Goal: Check status

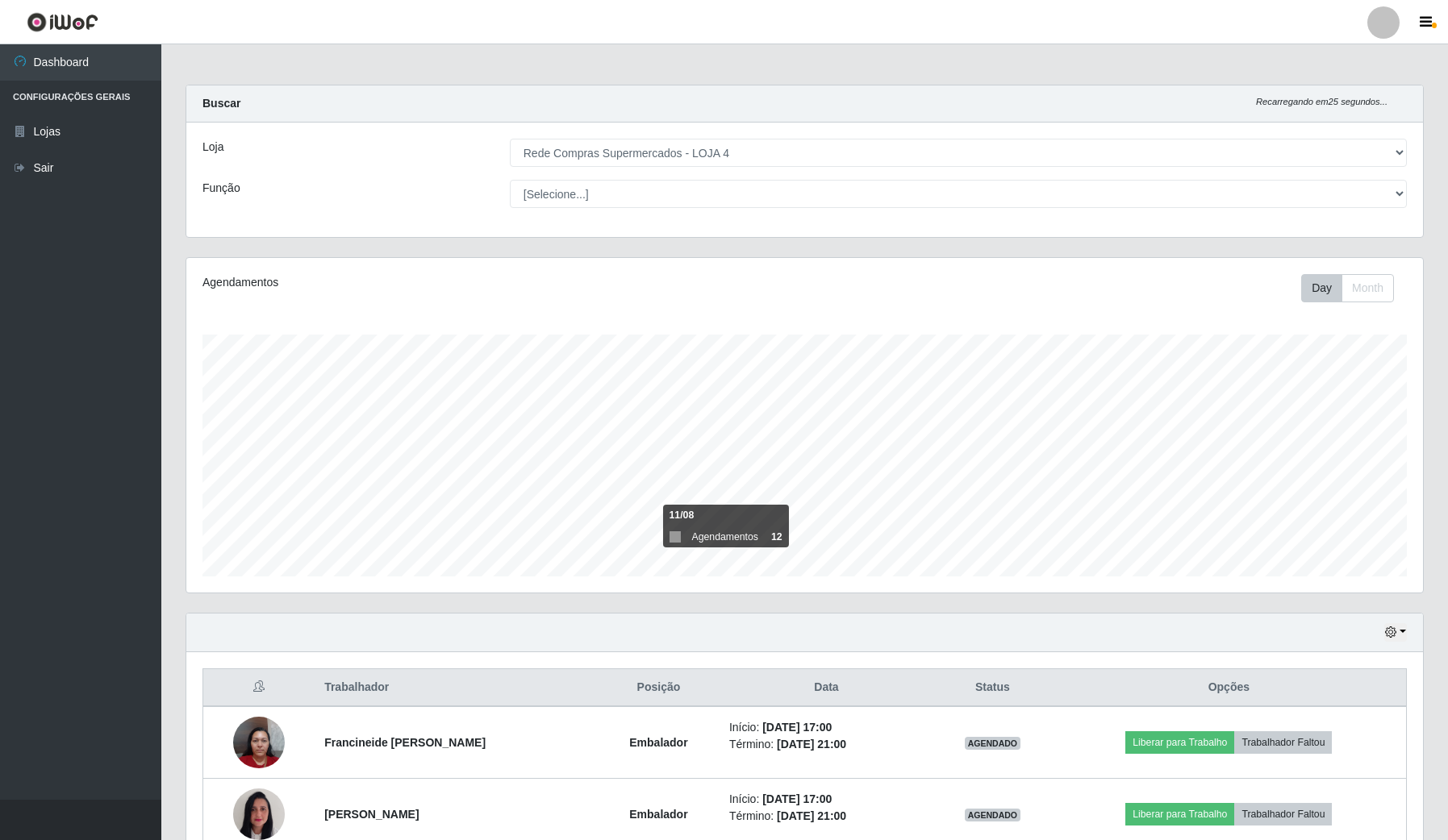
select select "159"
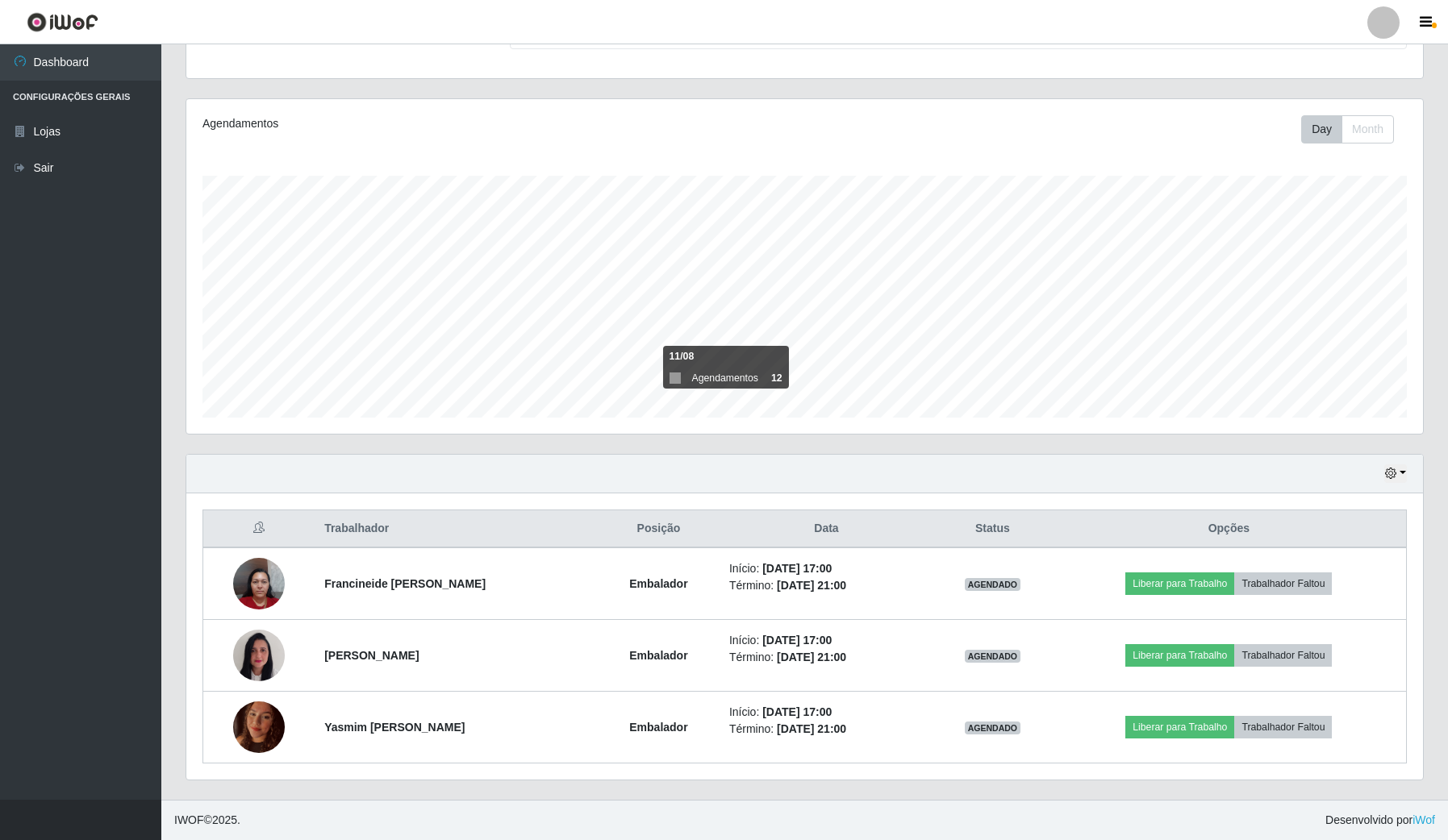
scroll to position [335, 1235]
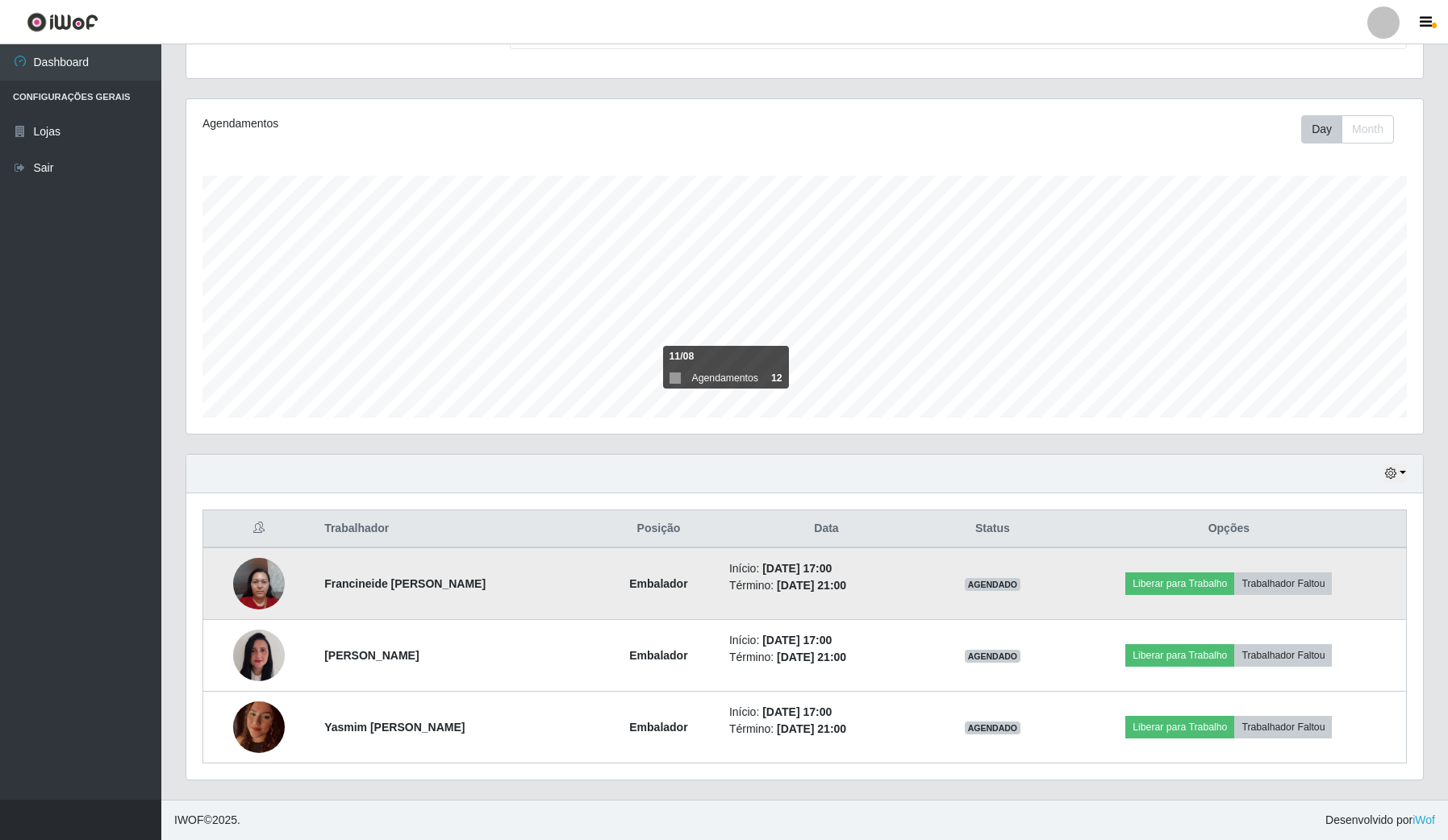
click at [271, 590] on img at bounding box center [258, 583] width 51 height 68
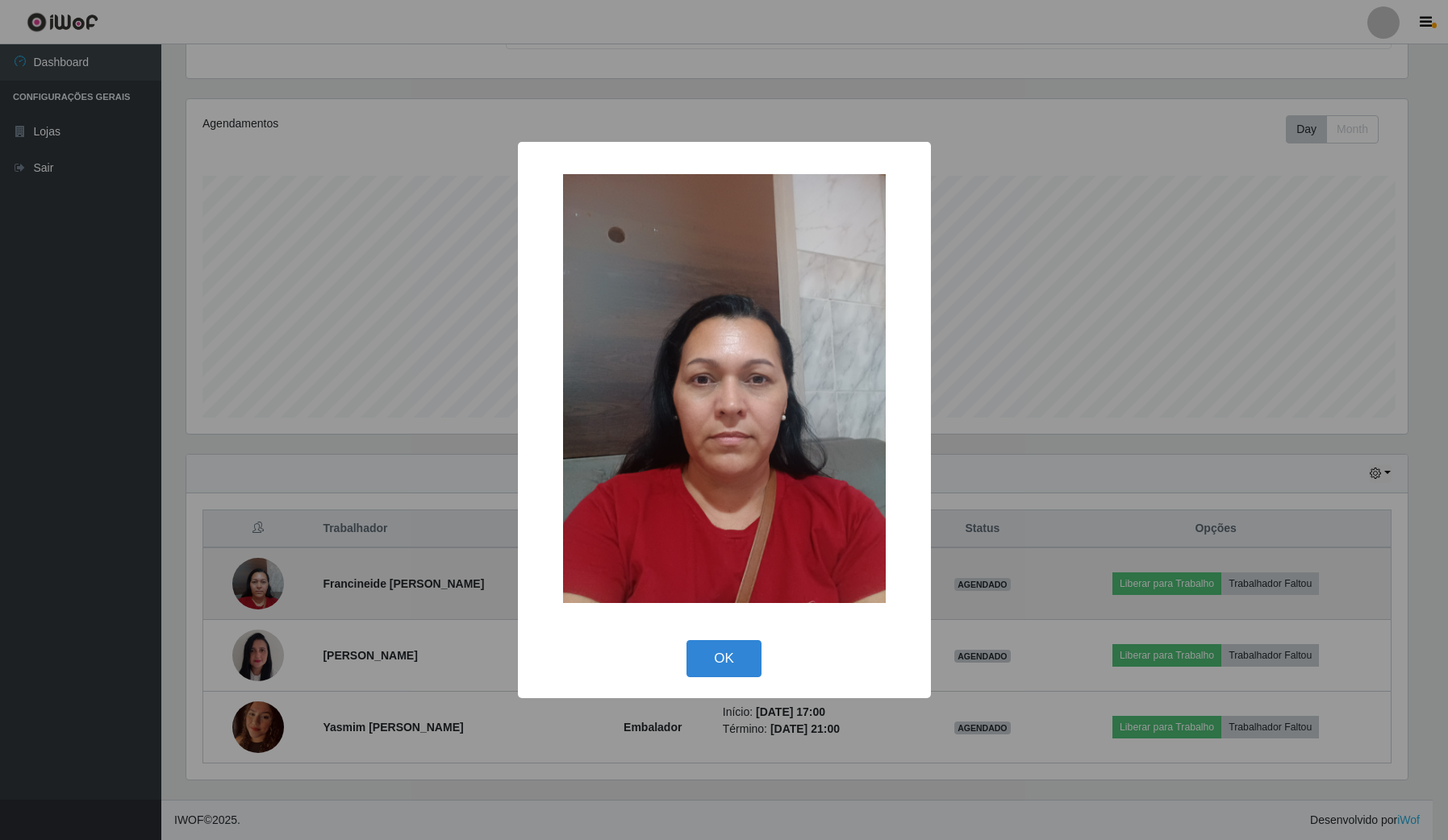
scroll to position [335, 1224]
click at [271, 590] on div "× OK Cancel" at bounding box center [725, 420] width 1452 height 840
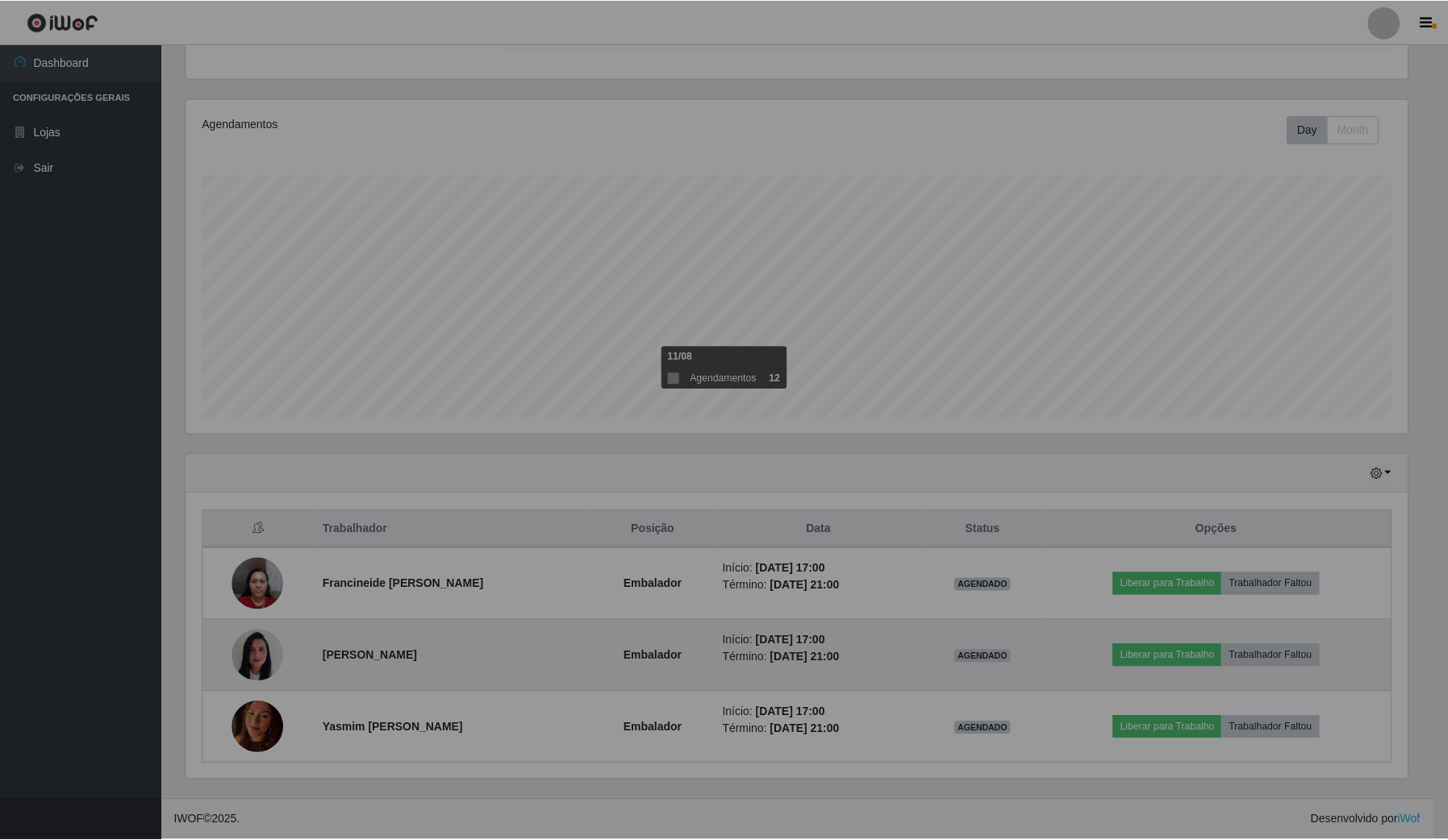
scroll to position [335, 1235]
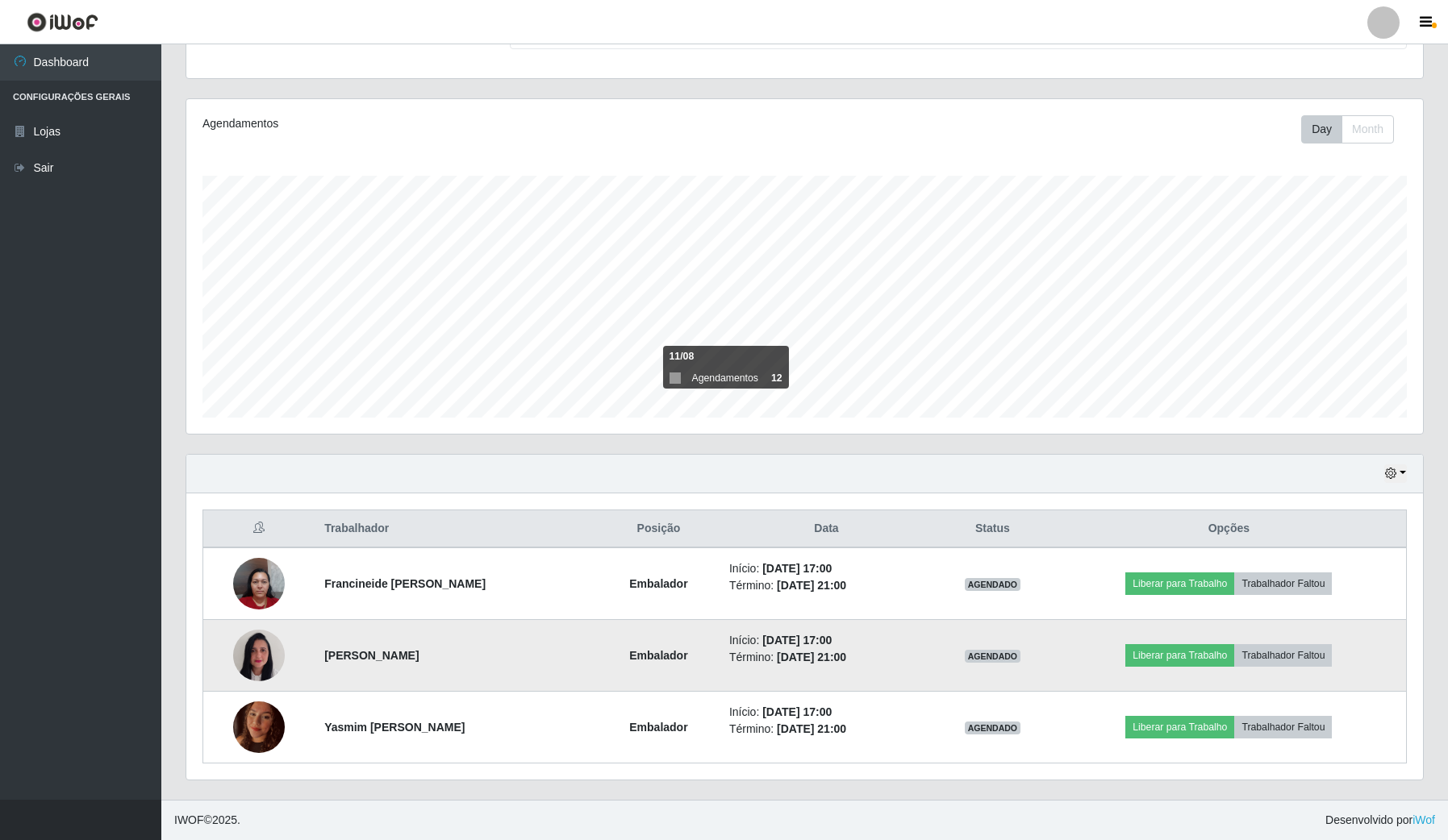
click at [264, 657] on img at bounding box center [258, 655] width 51 height 68
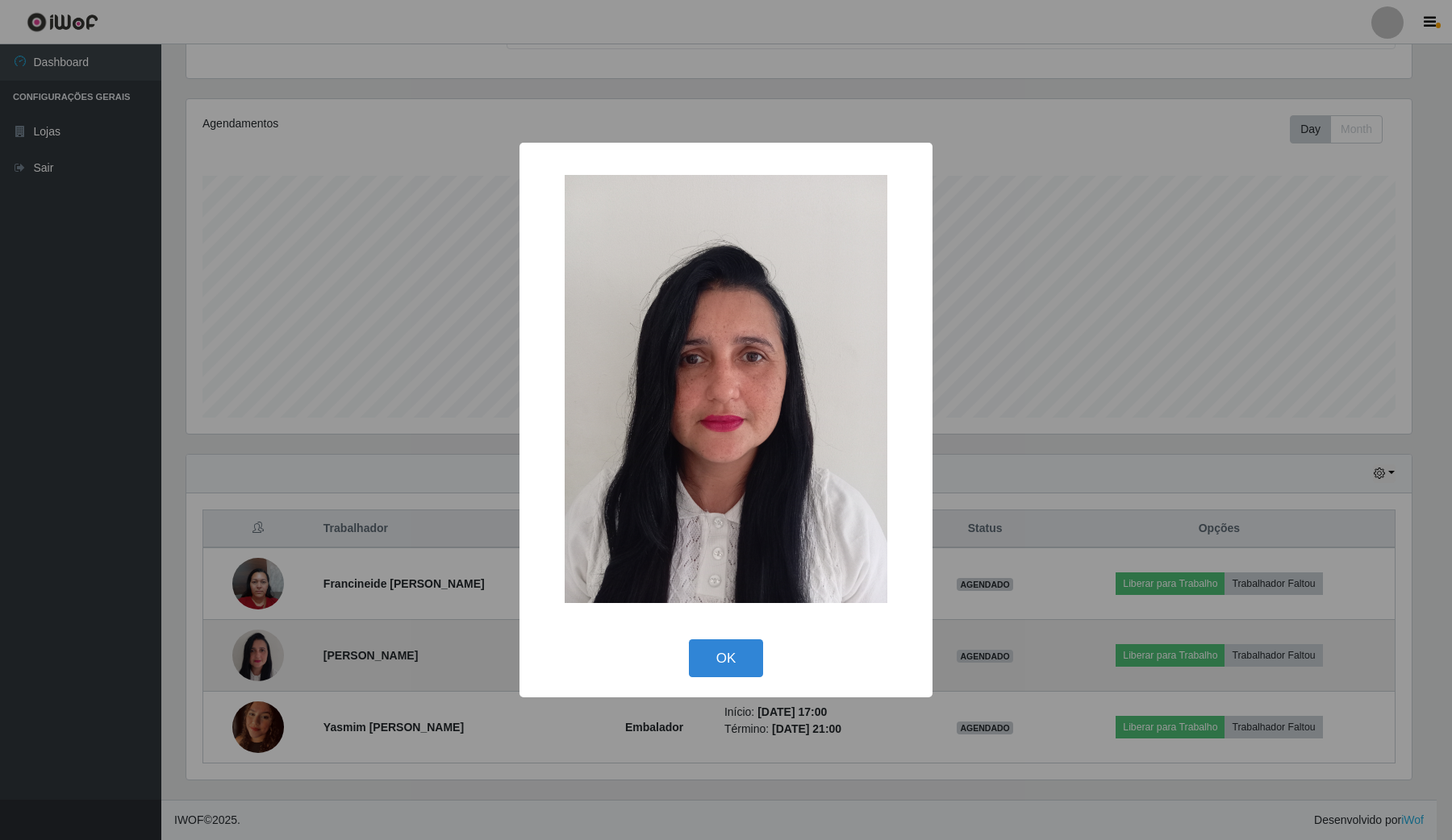
click at [264, 657] on div "× OK Cancel" at bounding box center [726, 420] width 1452 height 840
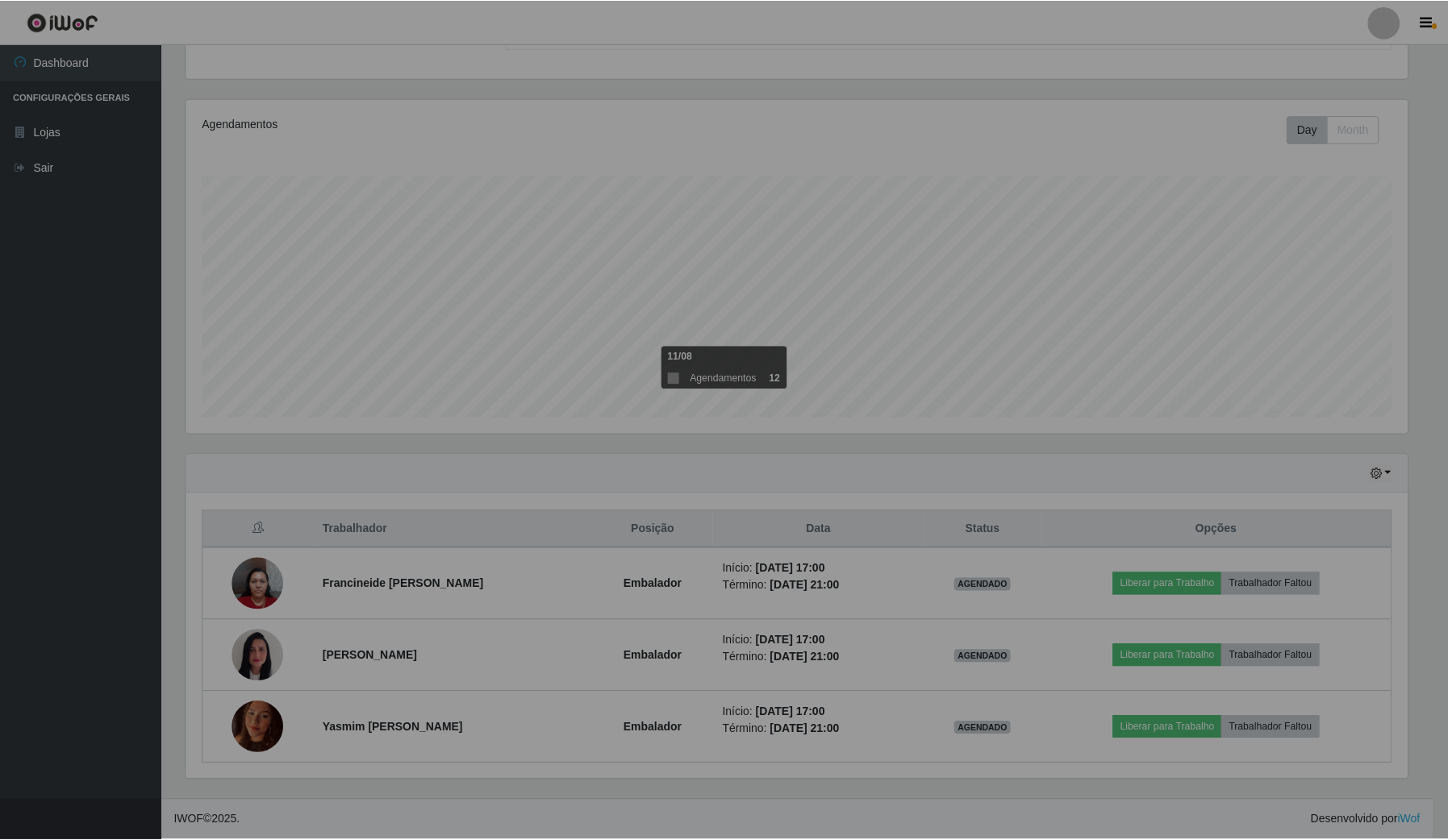
scroll to position [335, 1235]
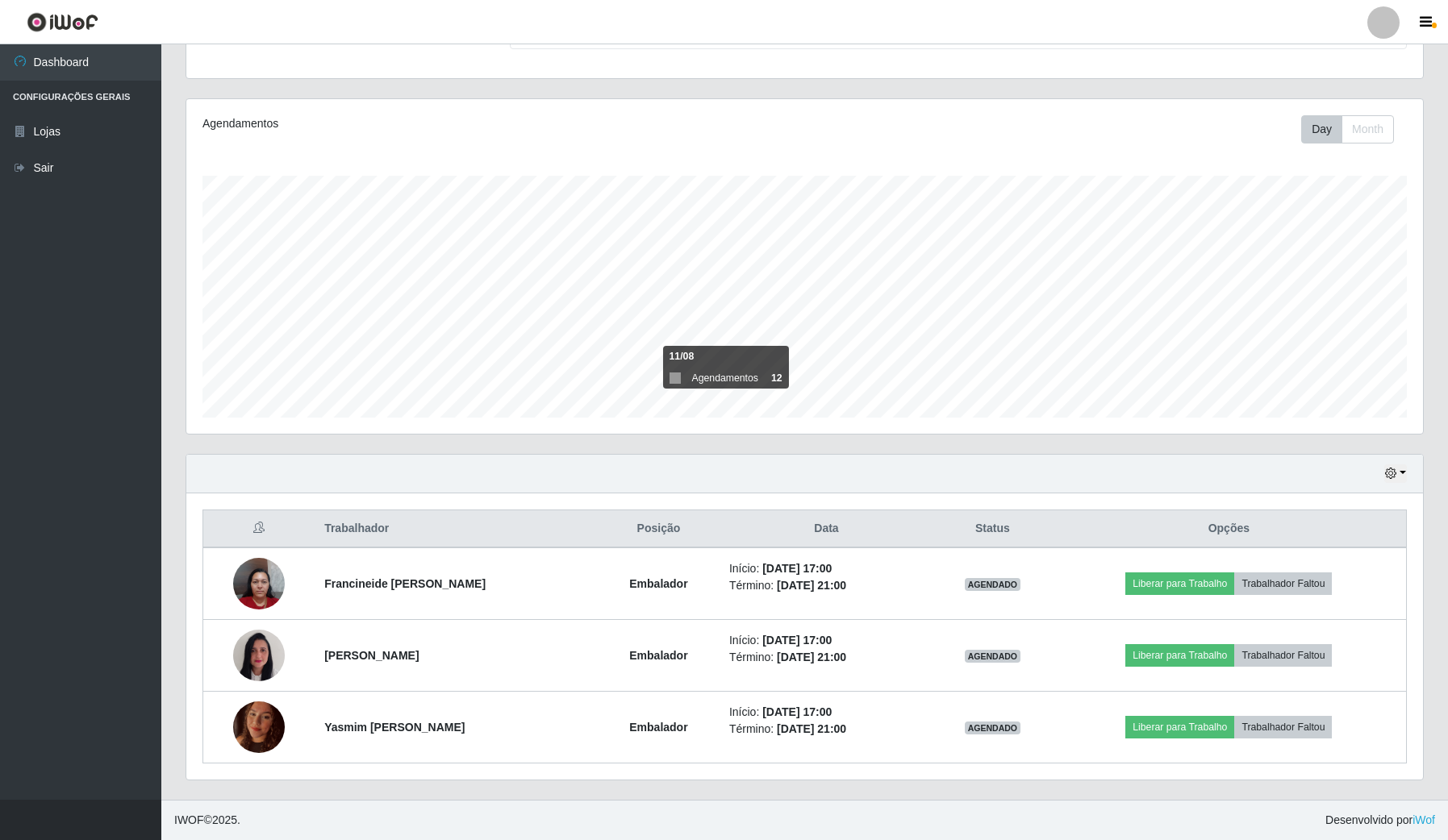
click at [247, 729] on img at bounding box center [258, 726] width 51 height 68
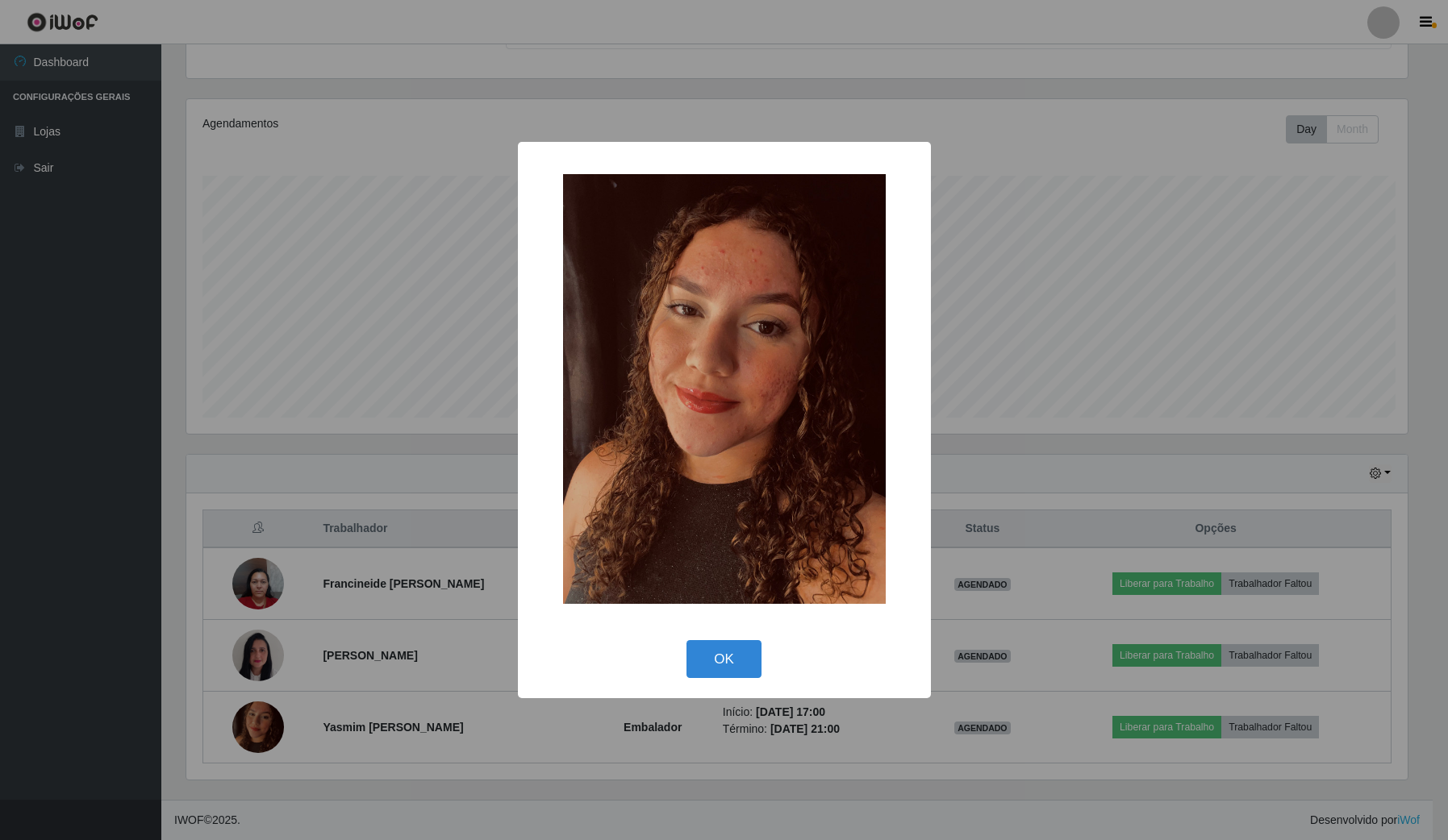
scroll to position [335, 1224]
click at [328, 691] on div "× OK Cancel" at bounding box center [725, 420] width 1452 height 840
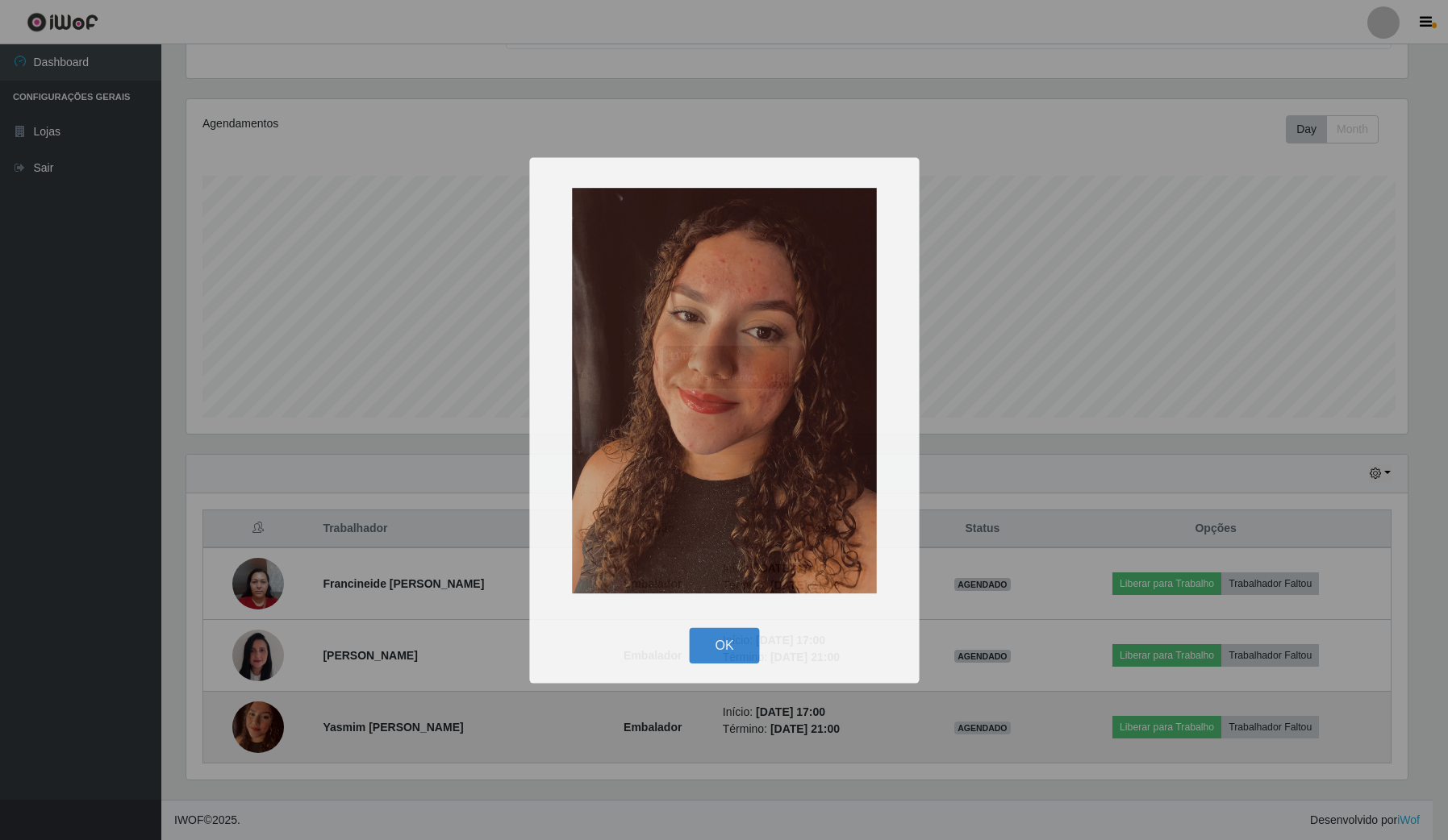
scroll to position [335, 1235]
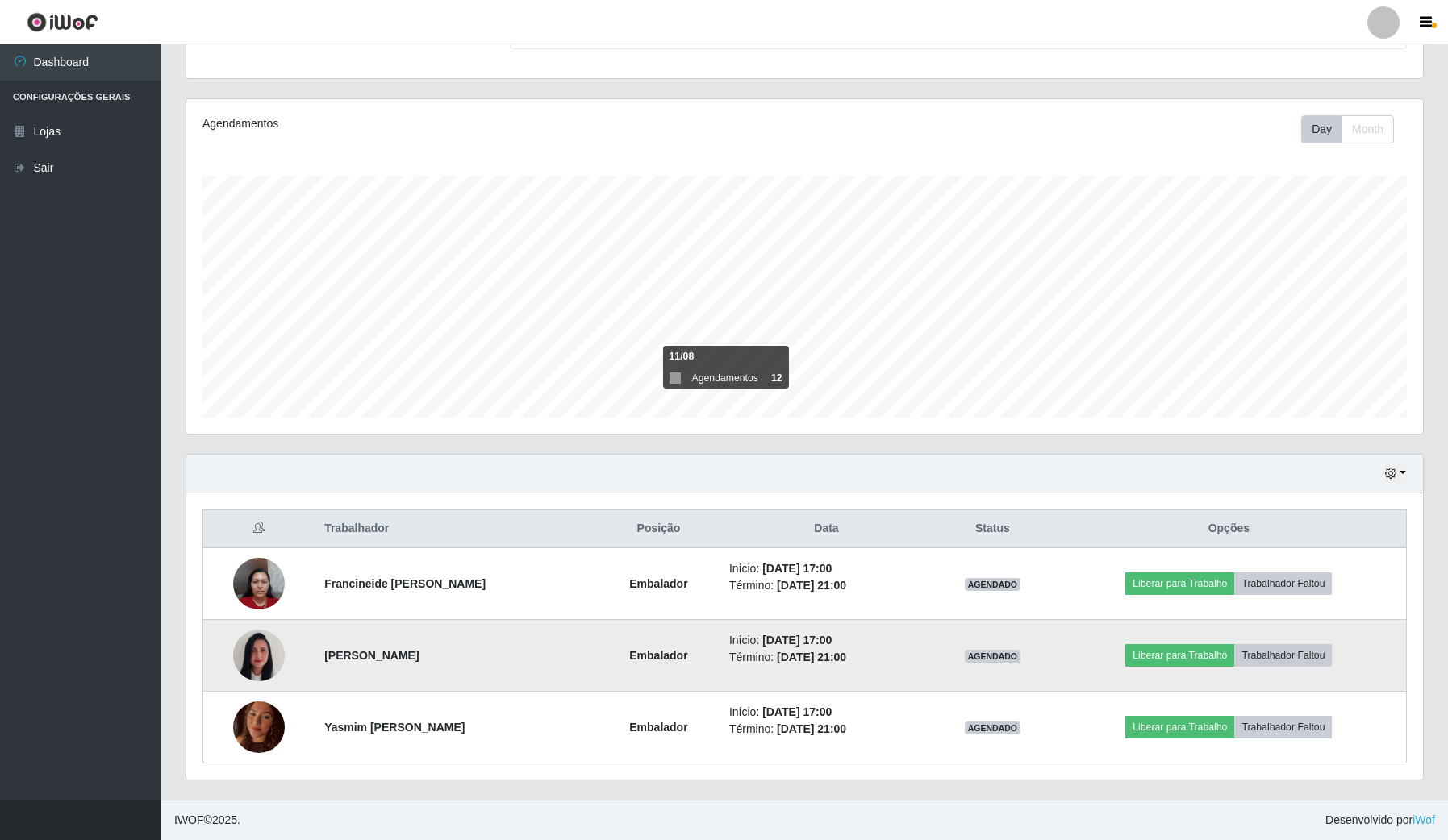
click at [272, 651] on img at bounding box center [258, 655] width 51 height 68
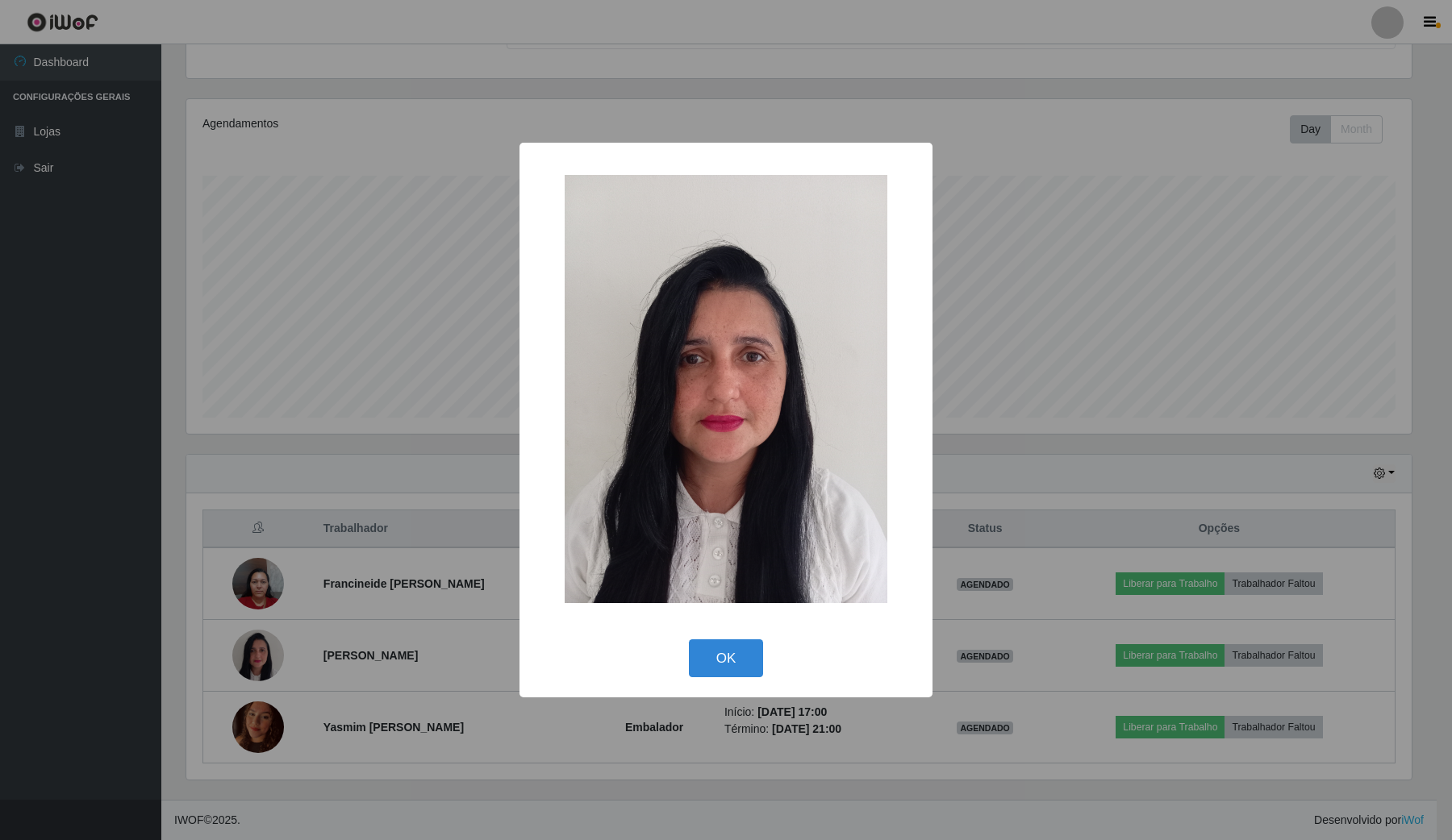
click at [272, 654] on div "× OK Cancel" at bounding box center [726, 420] width 1452 height 840
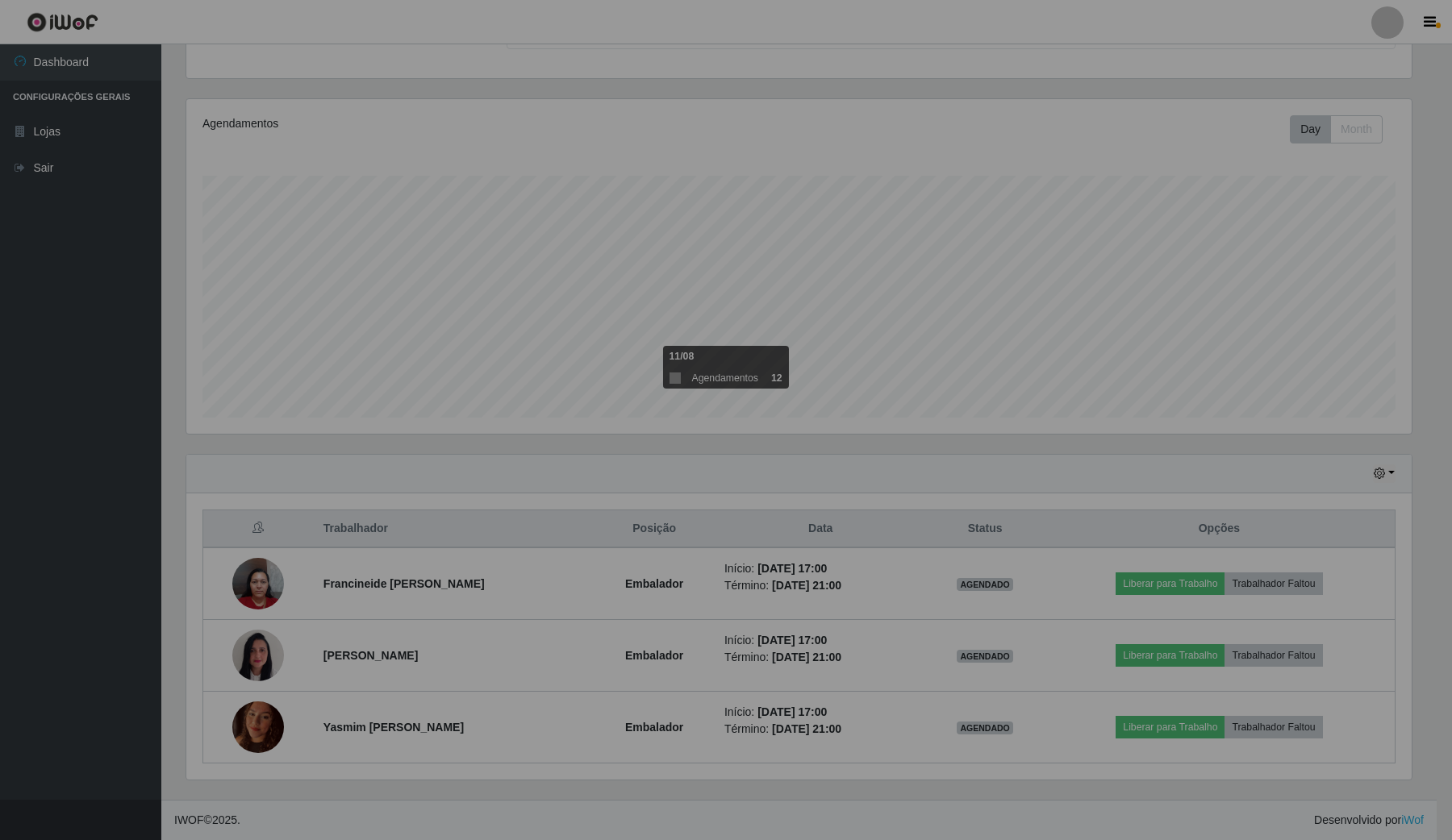
scroll to position [335, 1235]
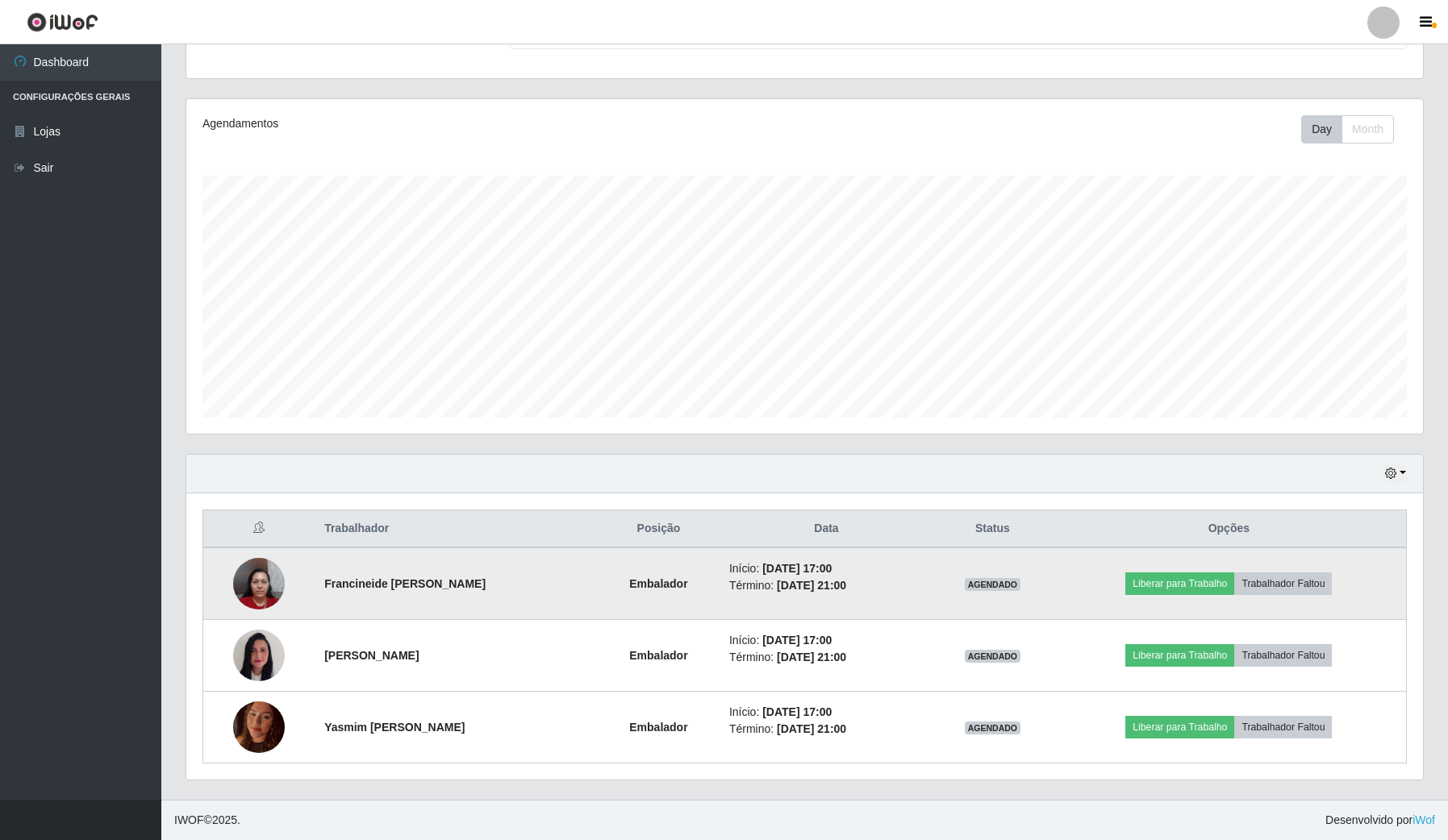
click at [264, 603] on img at bounding box center [258, 583] width 51 height 68
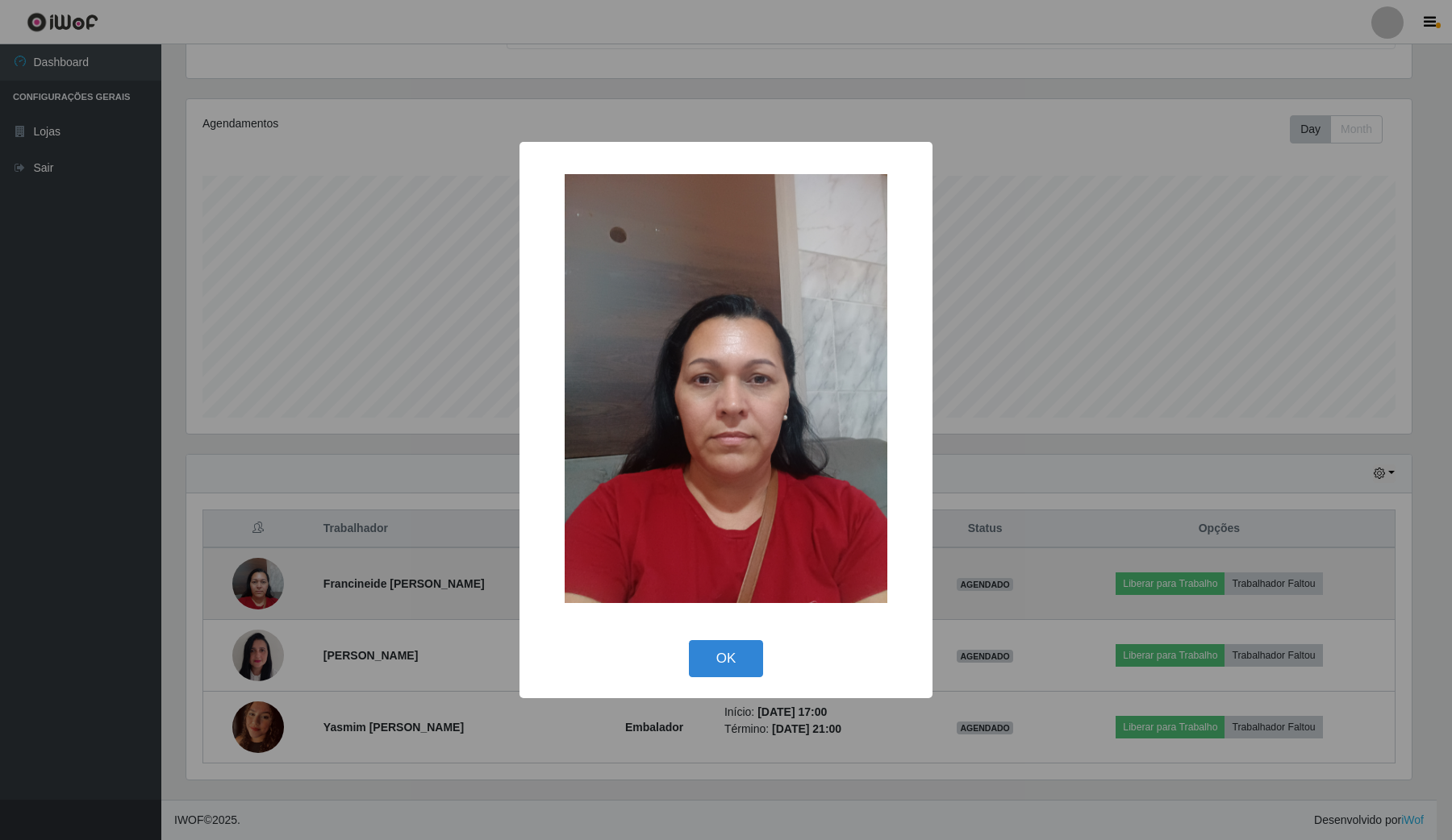
click at [264, 603] on div "× OK Cancel" at bounding box center [726, 420] width 1452 height 840
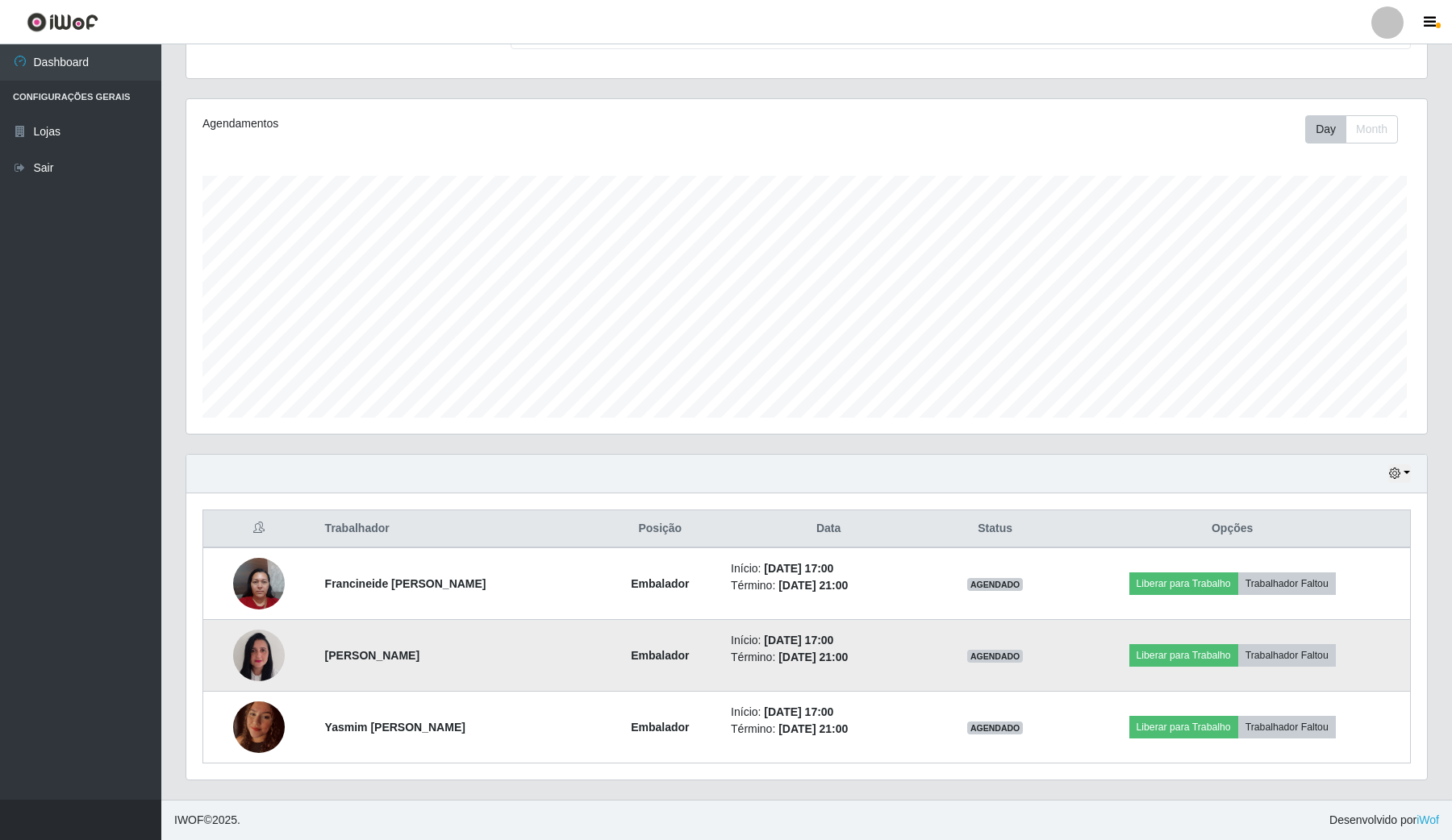
scroll to position [335, 1235]
click at [256, 654] on img at bounding box center [258, 655] width 51 height 68
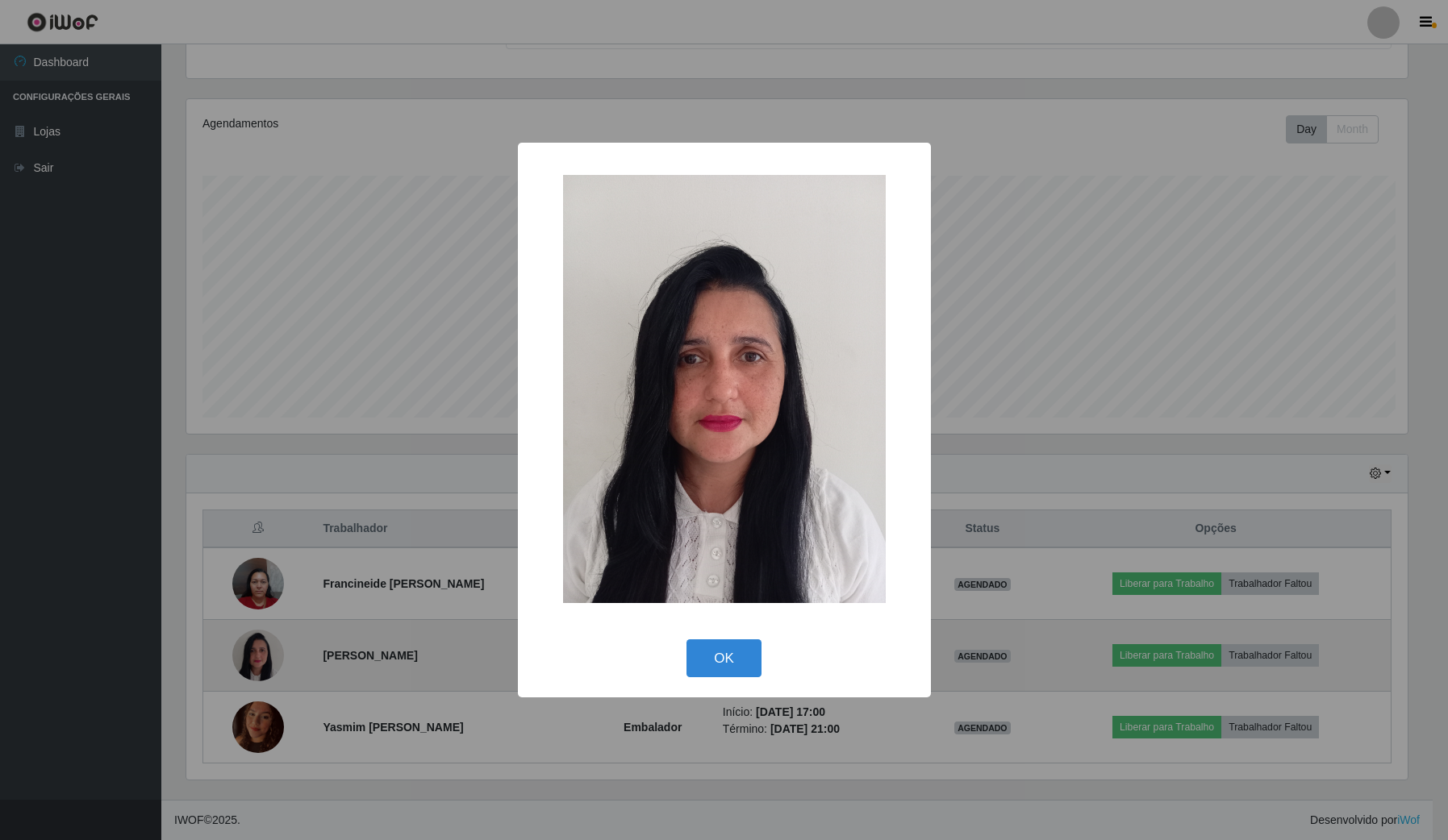
scroll to position [335, 1224]
click at [256, 654] on div "× OK Cancel" at bounding box center [725, 420] width 1452 height 840
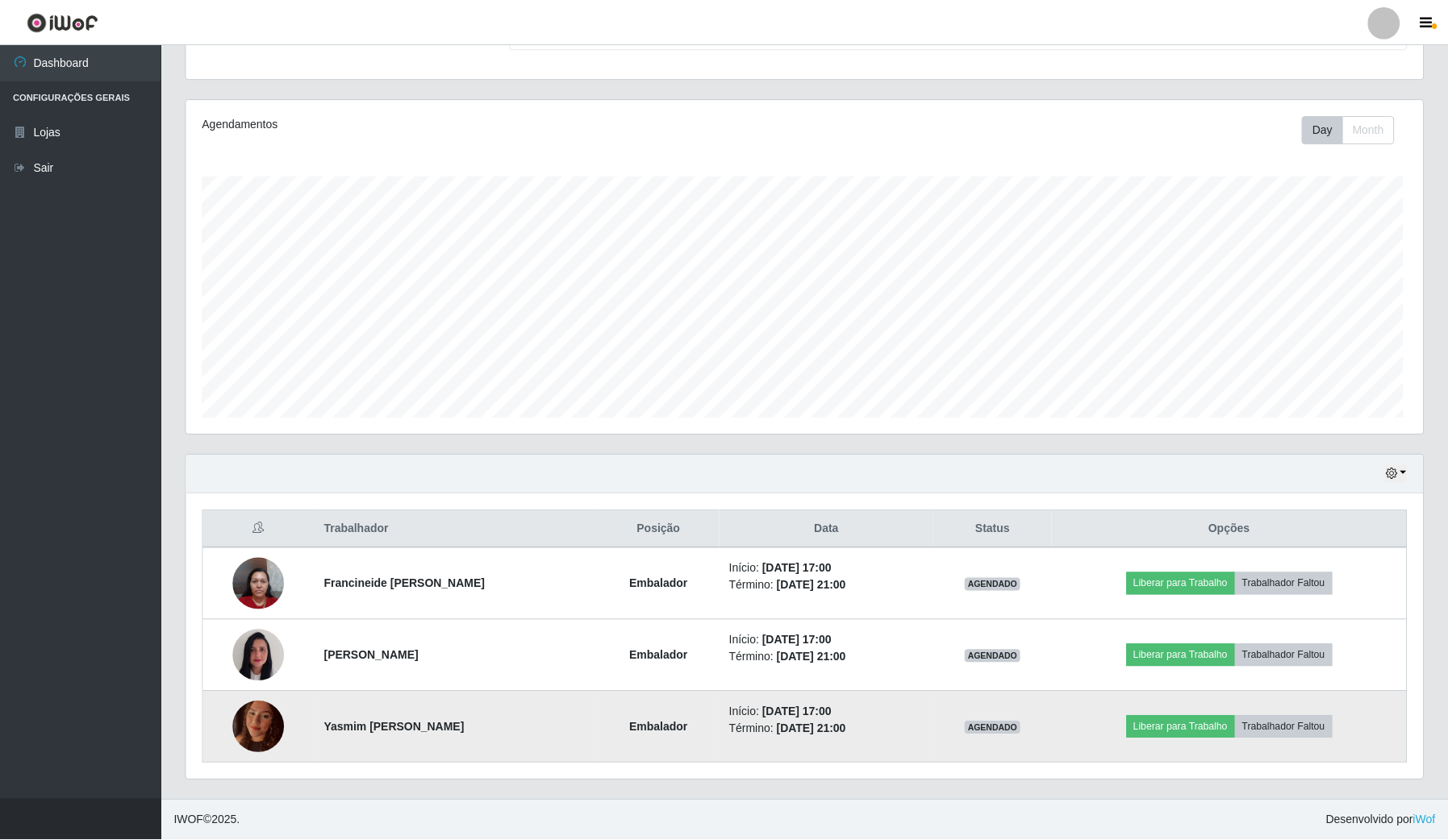
scroll to position [335, 1235]
click at [270, 742] on img at bounding box center [258, 726] width 51 height 68
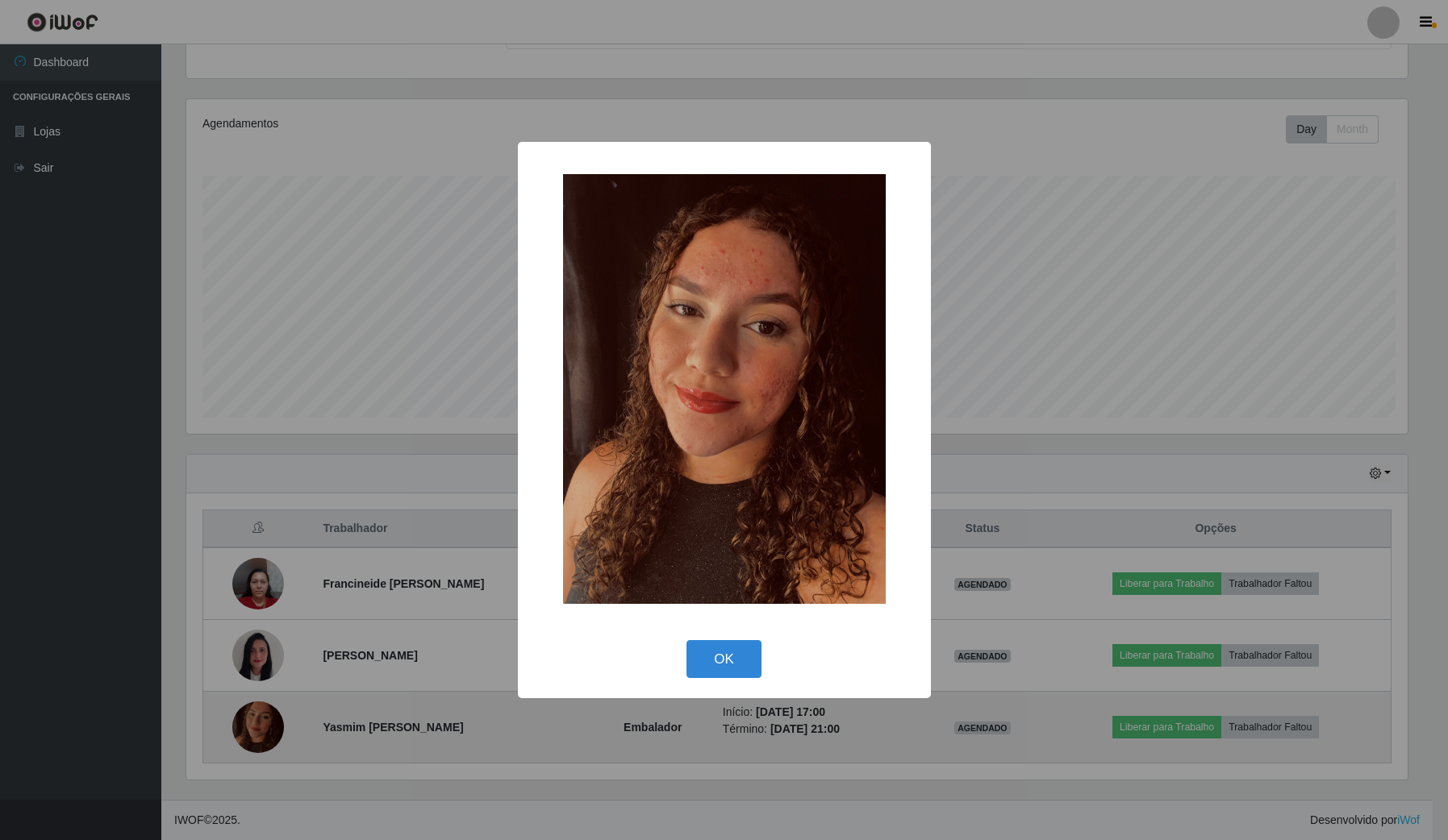
scroll to position [335, 1224]
click at [270, 742] on div "× OK Cancel" at bounding box center [725, 420] width 1452 height 840
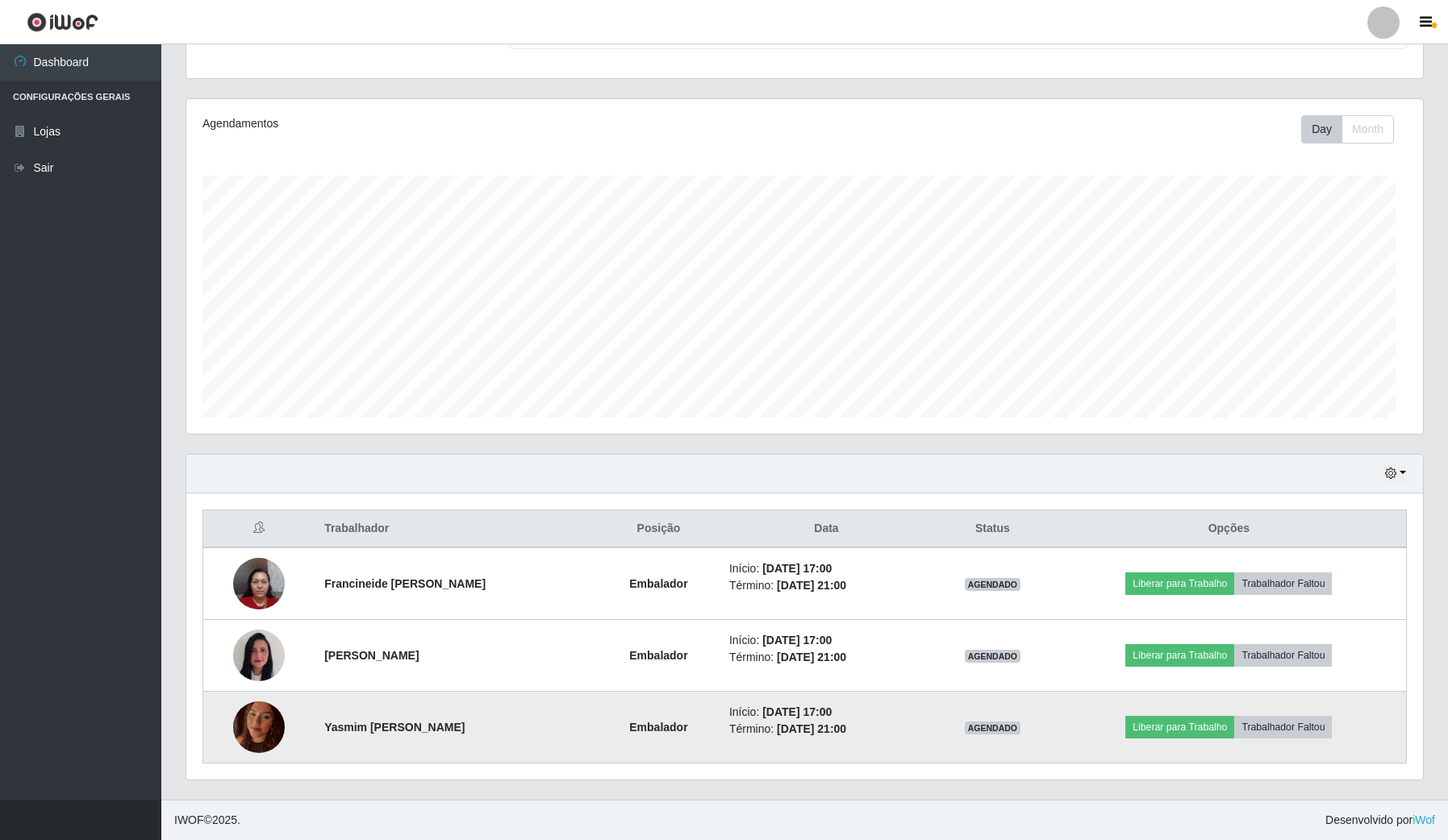
scroll to position [335, 1235]
